Goal: Task Accomplishment & Management: Use online tool/utility

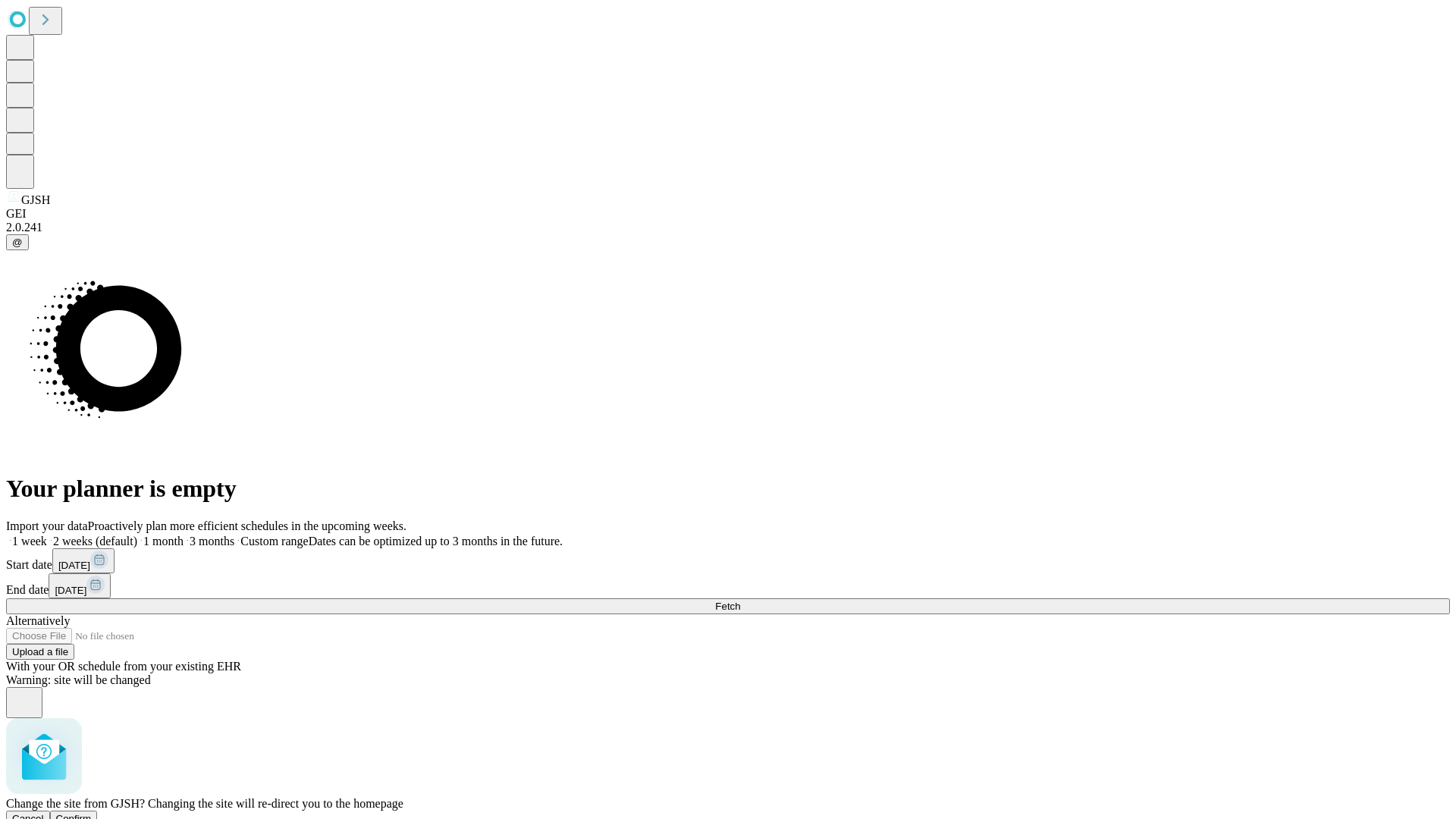
click at [92, 813] on span "Confirm" at bounding box center [74, 818] width 36 height 12
click at [137, 535] on label "2 weeks (default)" at bounding box center [92, 541] width 90 height 13
click at [740, 601] on span "Fetch" at bounding box center [728, 606] width 25 height 12
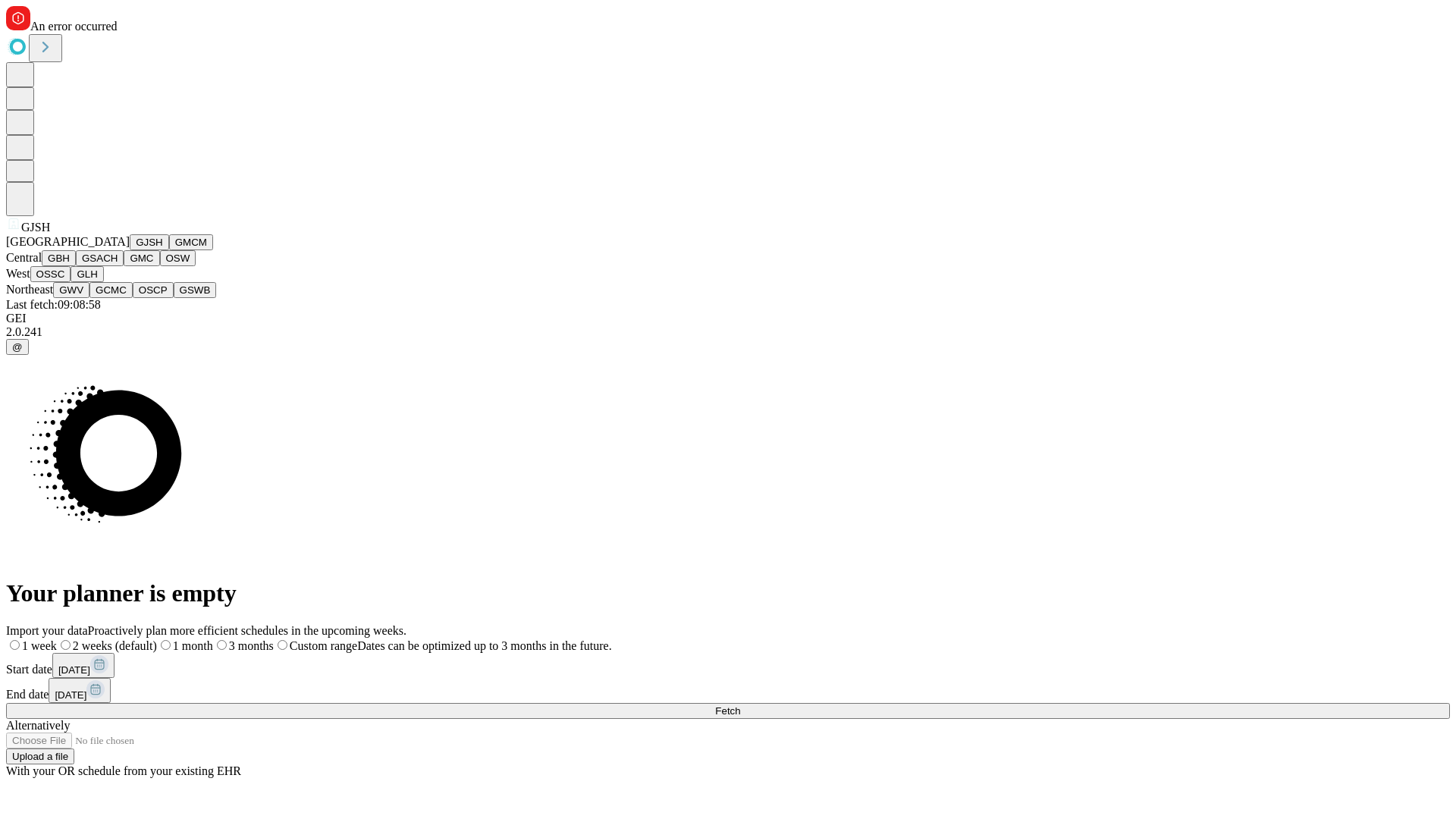
click at [169, 250] on button "GMCM" at bounding box center [190, 243] width 44 height 16
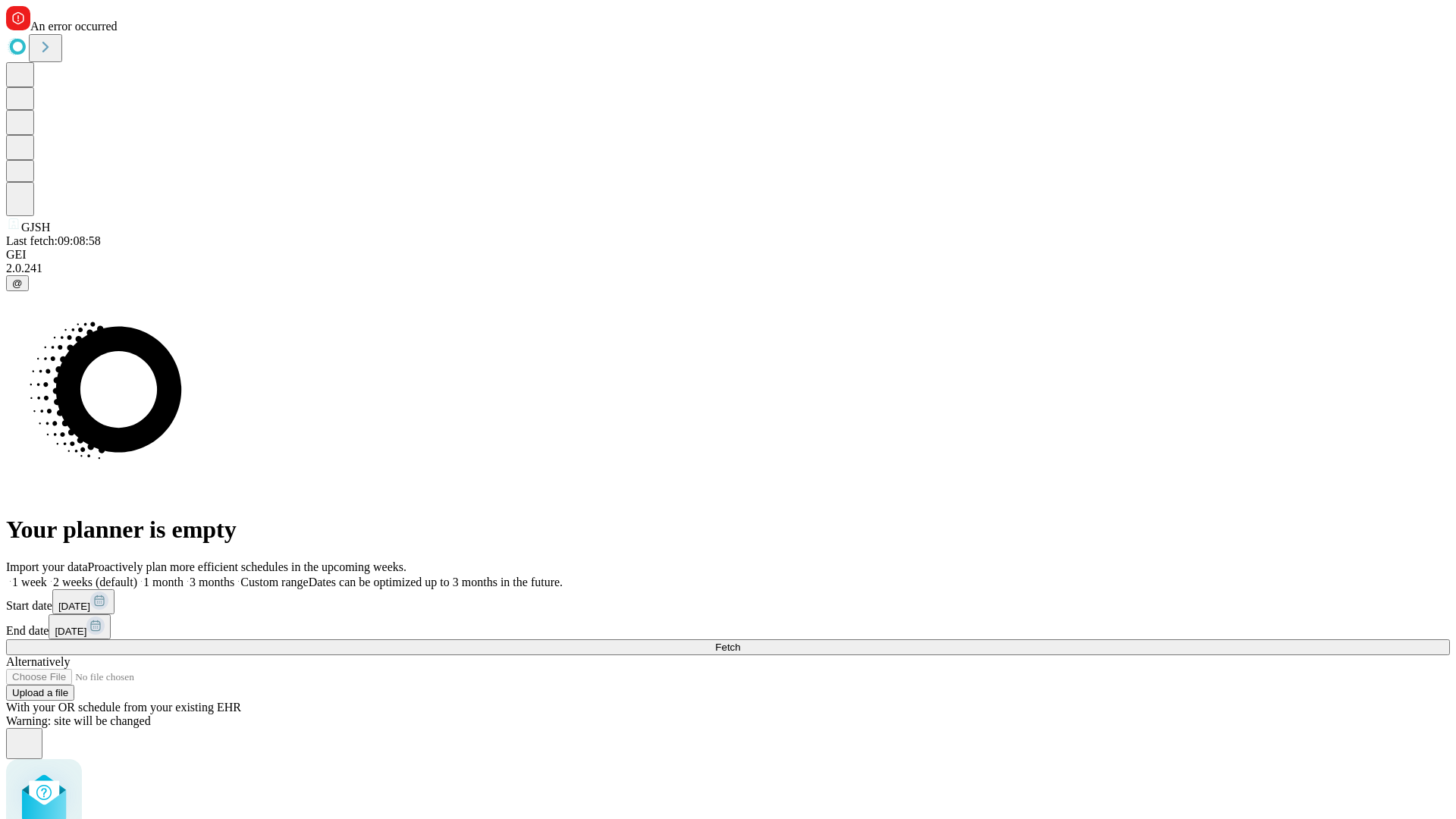
click at [137, 575] on label "2 weeks (default)" at bounding box center [92, 582] width 90 height 13
click at [740, 641] on span "Fetch" at bounding box center [728, 647] width 25 height 12
click at [137, 575] on label "2 weeks (default)" at bounding box center [92, 582] width 90 height 13
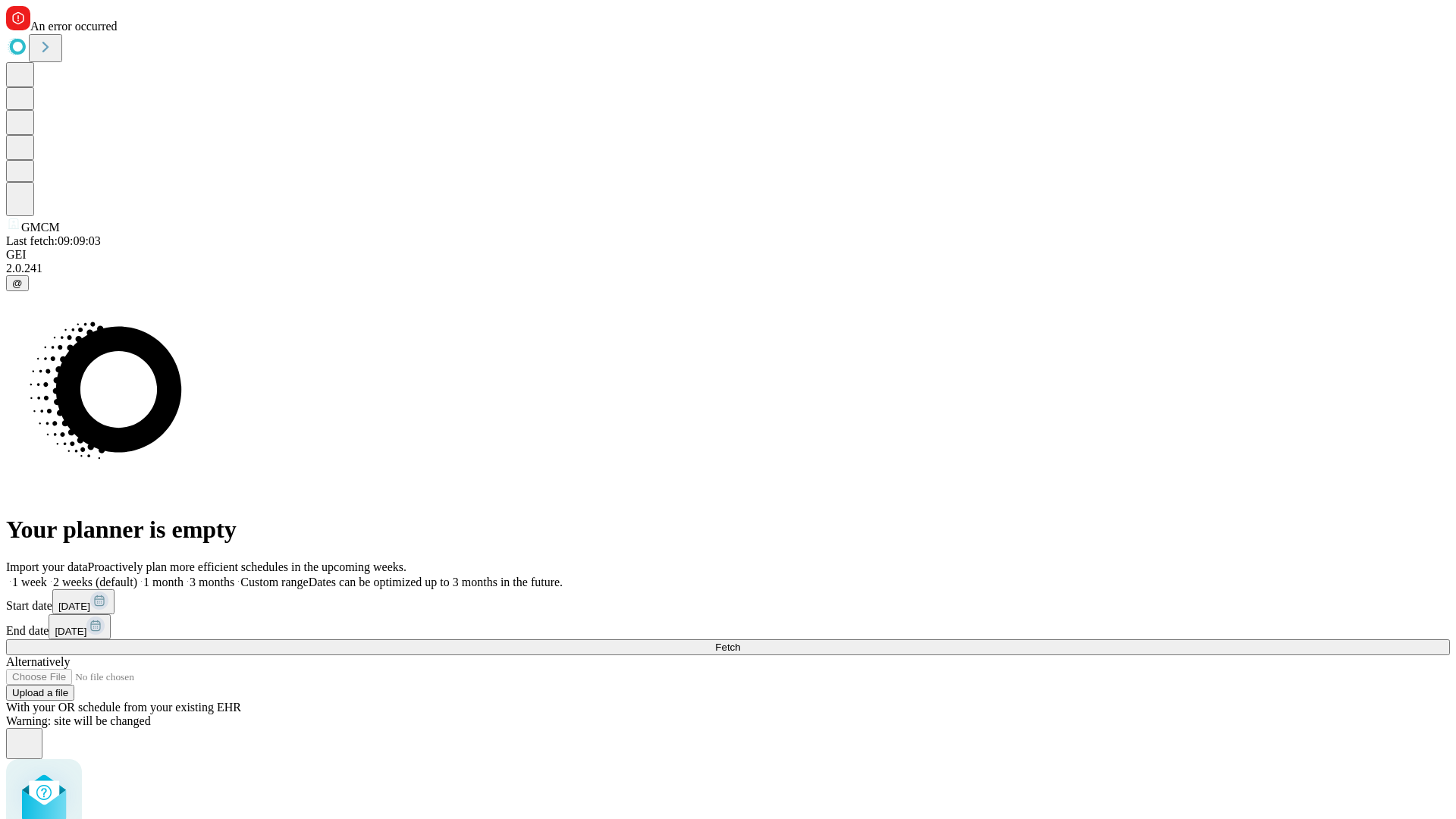
click at [740, 641] on span "Fetch" at bounding box center [728, 647] width 25 height 12
click at [137, 575] on label "2 weeks (default)" at bounding box center [92, 582] width 90 height 13
click at [740, 641] on span "Fetch" at bounding box center [728, 647] width 25 height 12
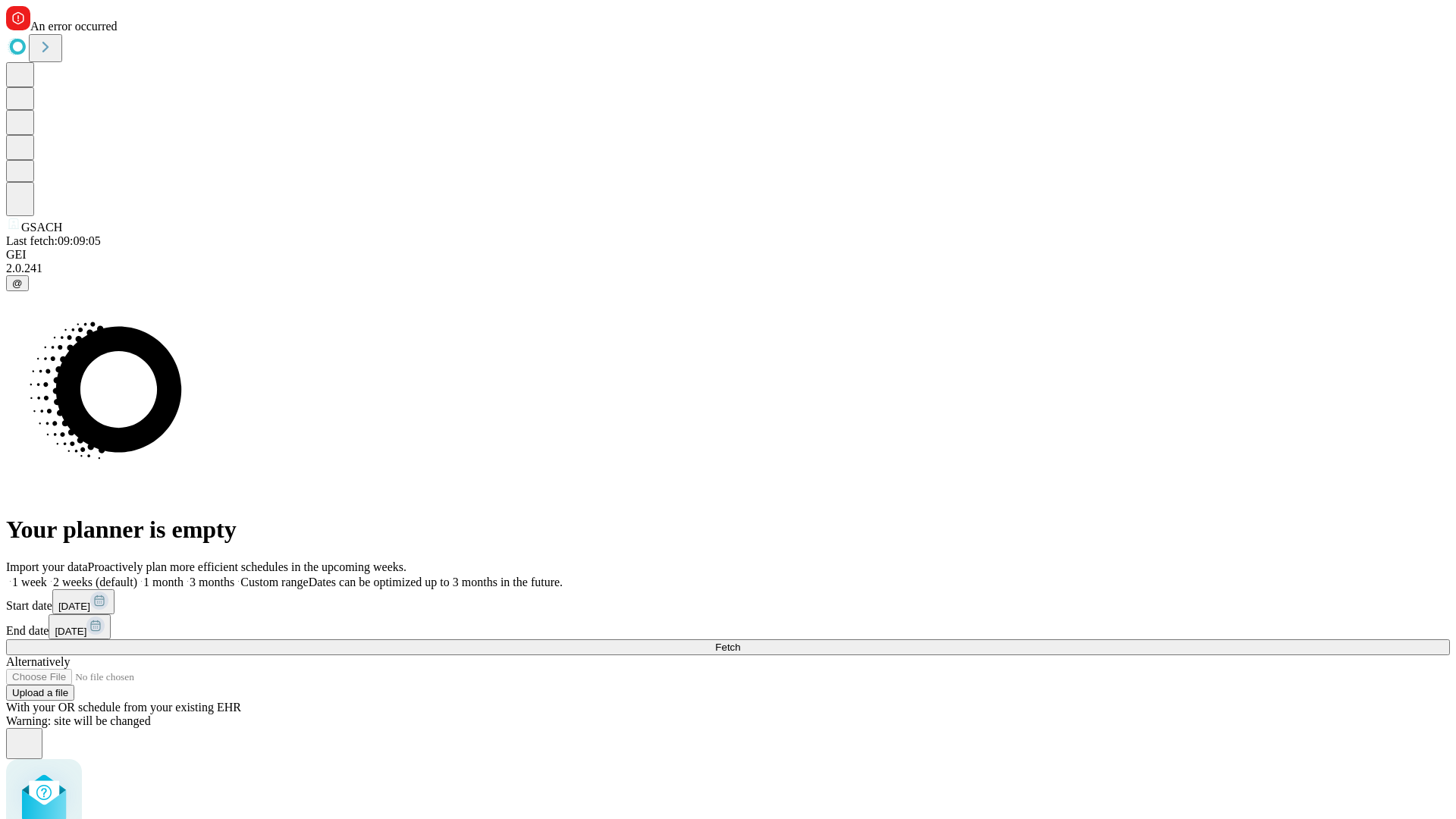
click at [137, 575] on label "2 weeks (default)" at bounding box center [92, 582] width 90 height 13
click at [740, 641] on span "Fetch" at bounding box center [728, 647] width 25 height 12
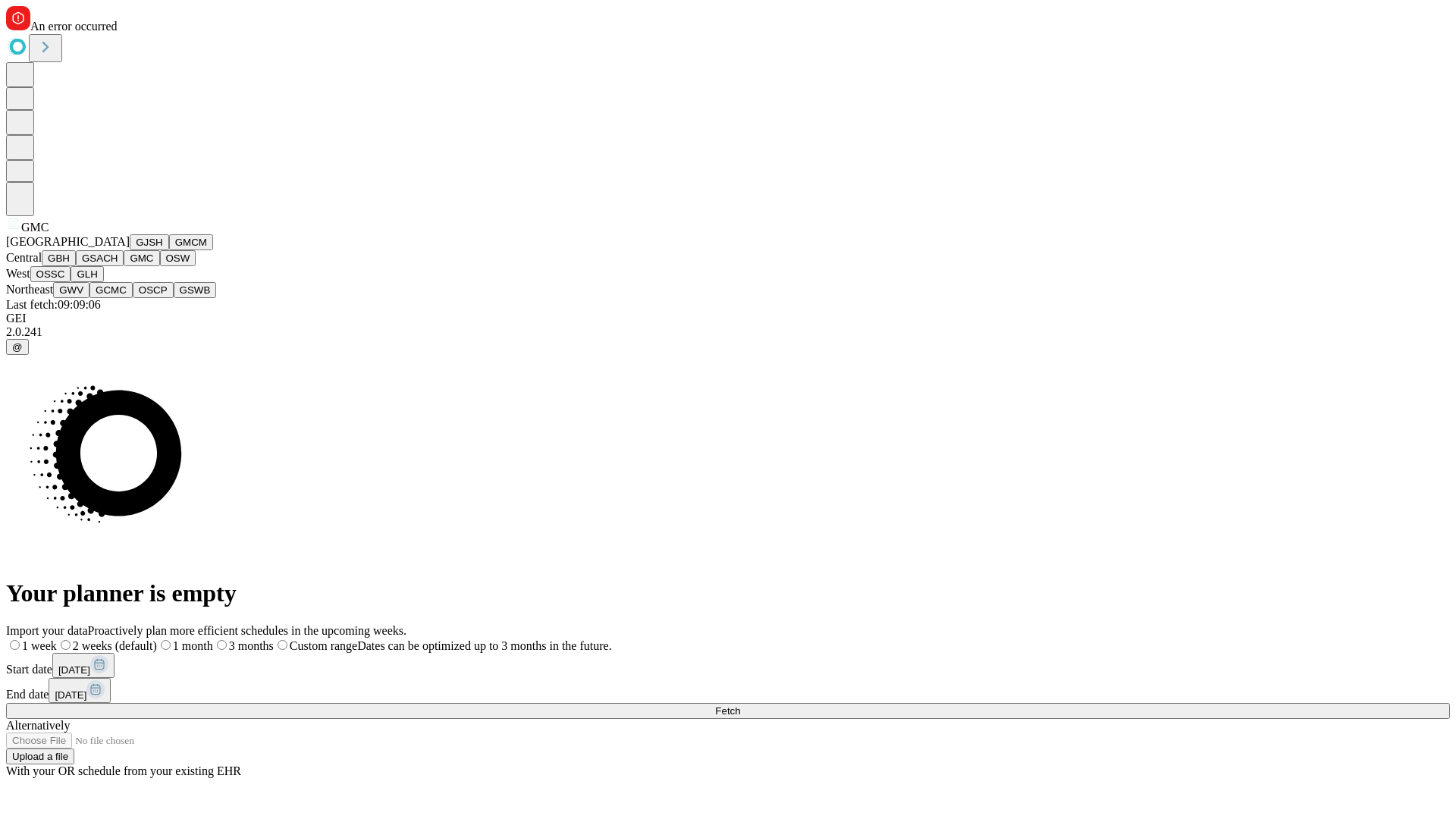
click at [160, 266] on button "OSW" at bounding box center [178, 258] width 36 height 16
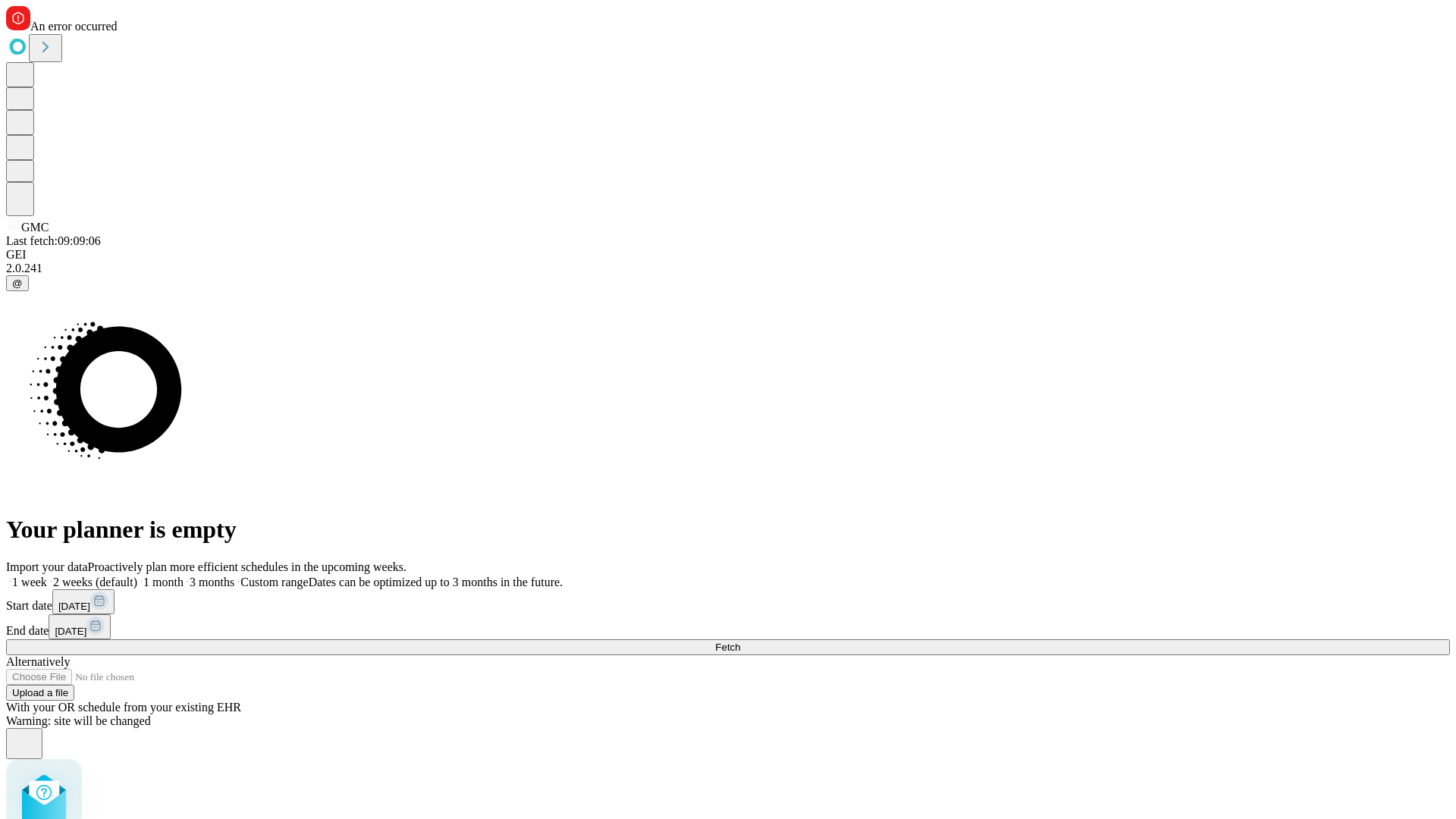
click at [137, 575] on label "2 weeks (default)" at bounding box center [92, 582] width 90 height 13
click at [740, 641] on span "Fetch" at bounding box center [728, 647] width 25 height 12
click at [137, 575] on label "2 weeks (default)" at bounding box center [92, 582] width 90 height 13
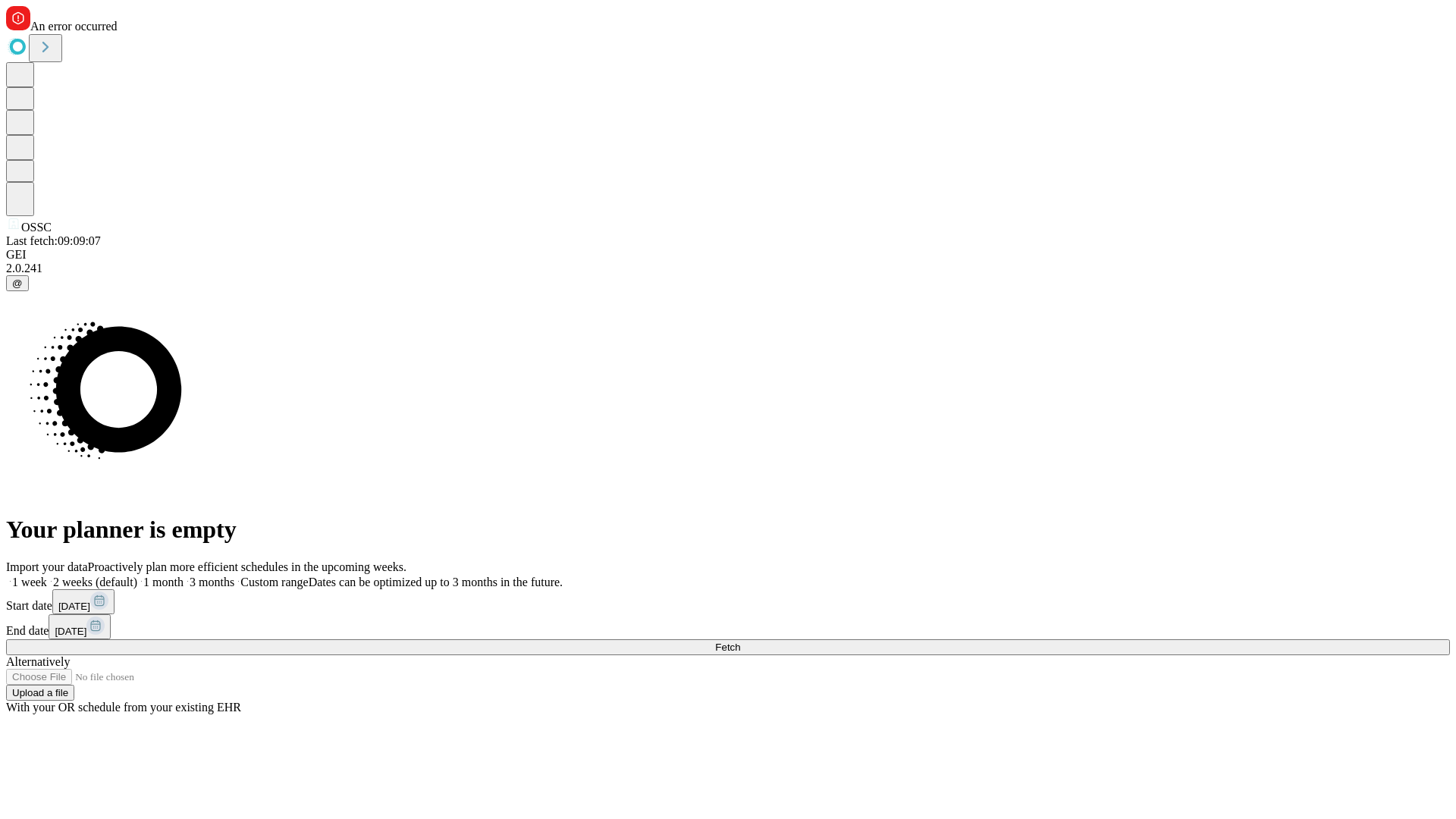
click at [740, 641] on span "Fetch" at bounding box center [728, 647] width 25 height 12
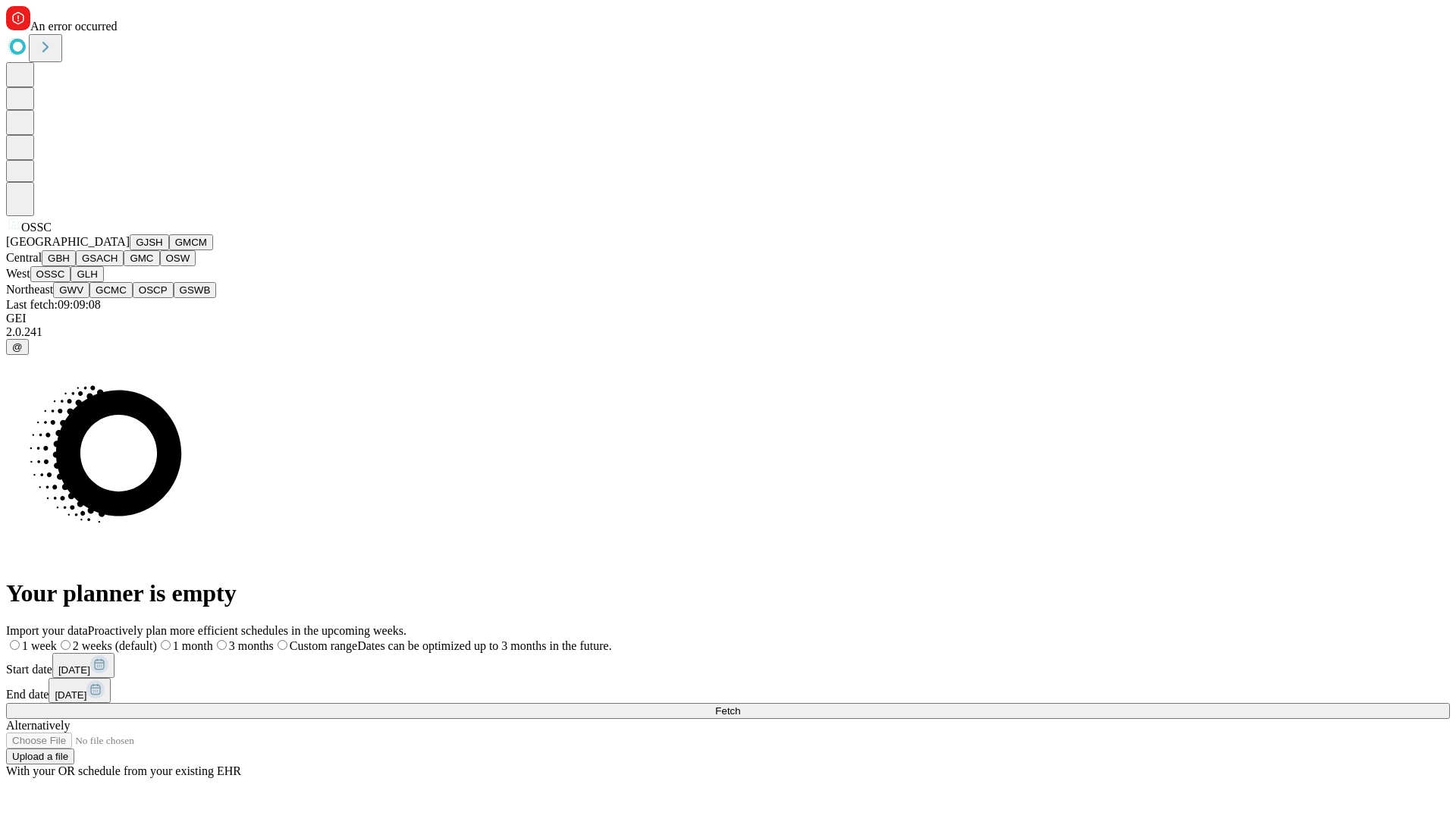
click at [103, 282] on button "GLH" at bounding box center [87, 274] width 32 height 16
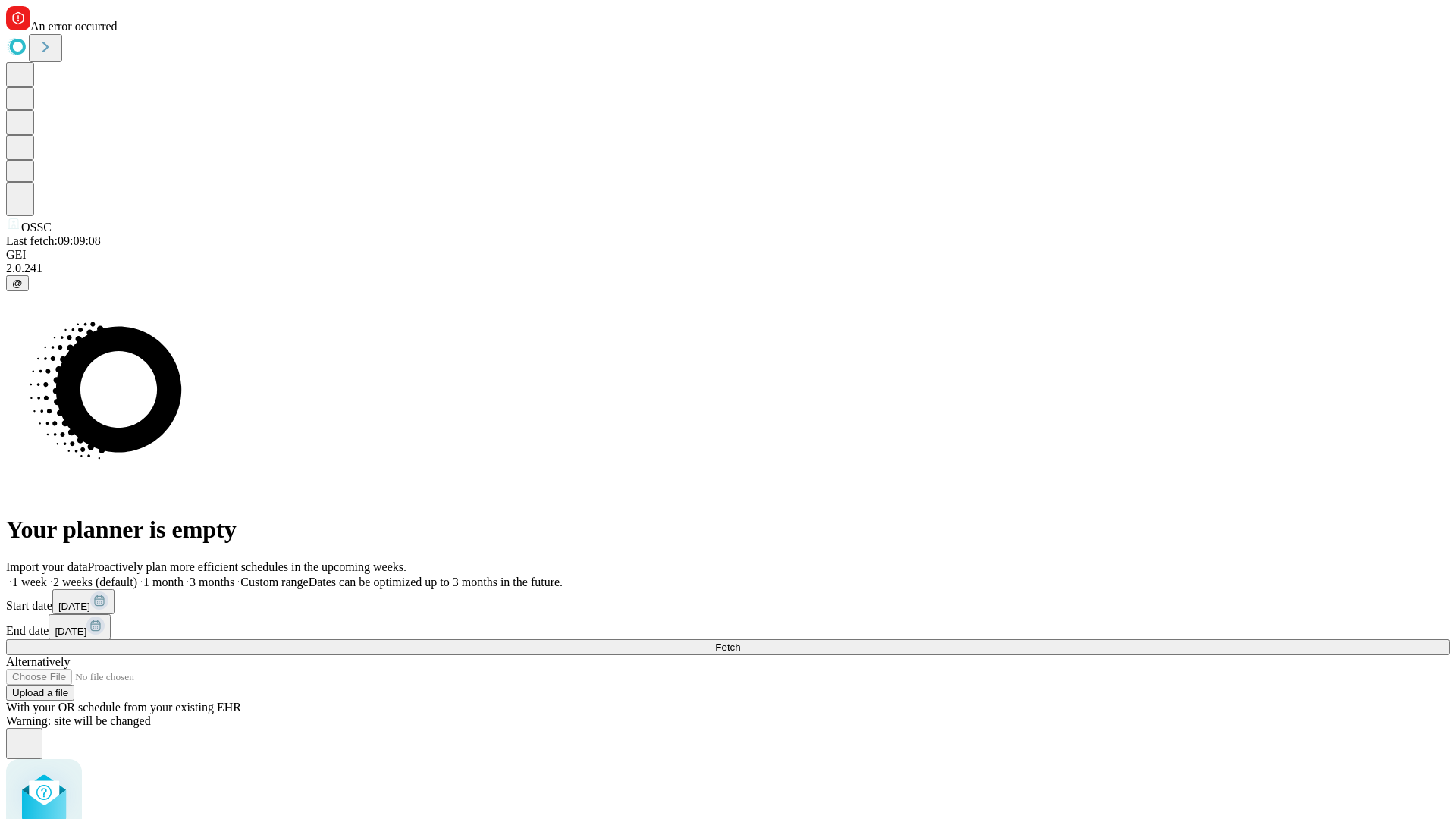
click at [137, 575] on label "2 weeks (default)" at bounding box center [92, 582] width 90 height 13
click at [740, 641] on span "Fetch" at bounding box center [728, 647] width 25 height 12
click at [137, 575] on label "2 weeks (default)" at bounding box center [92, 582] width 90 height 13
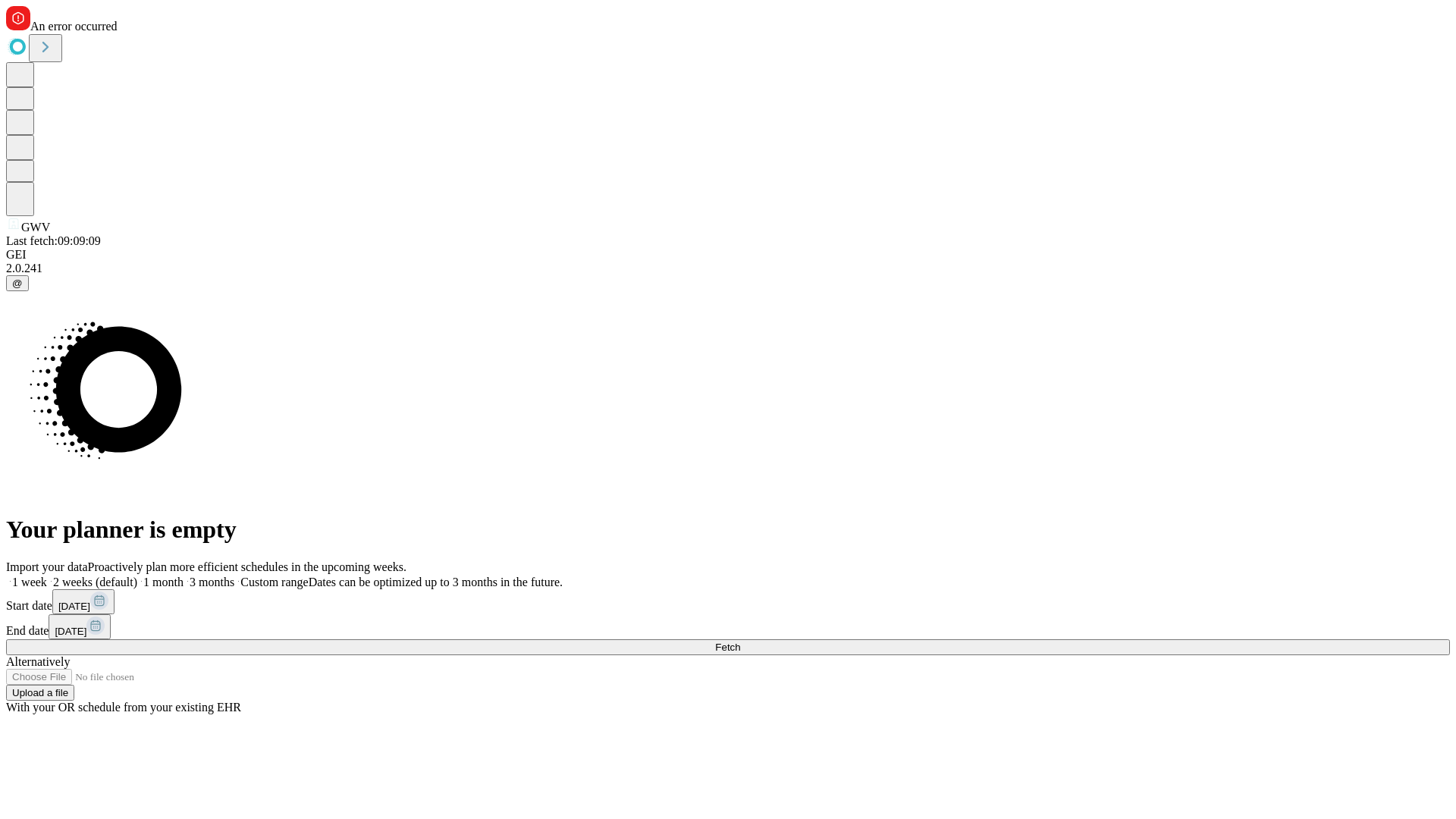
click at [740, 641] on span "Fetch" at bounding box center [728, 647] width 25 height 12
